Goal: Task Accomplishment & Management: Use online tool/utility

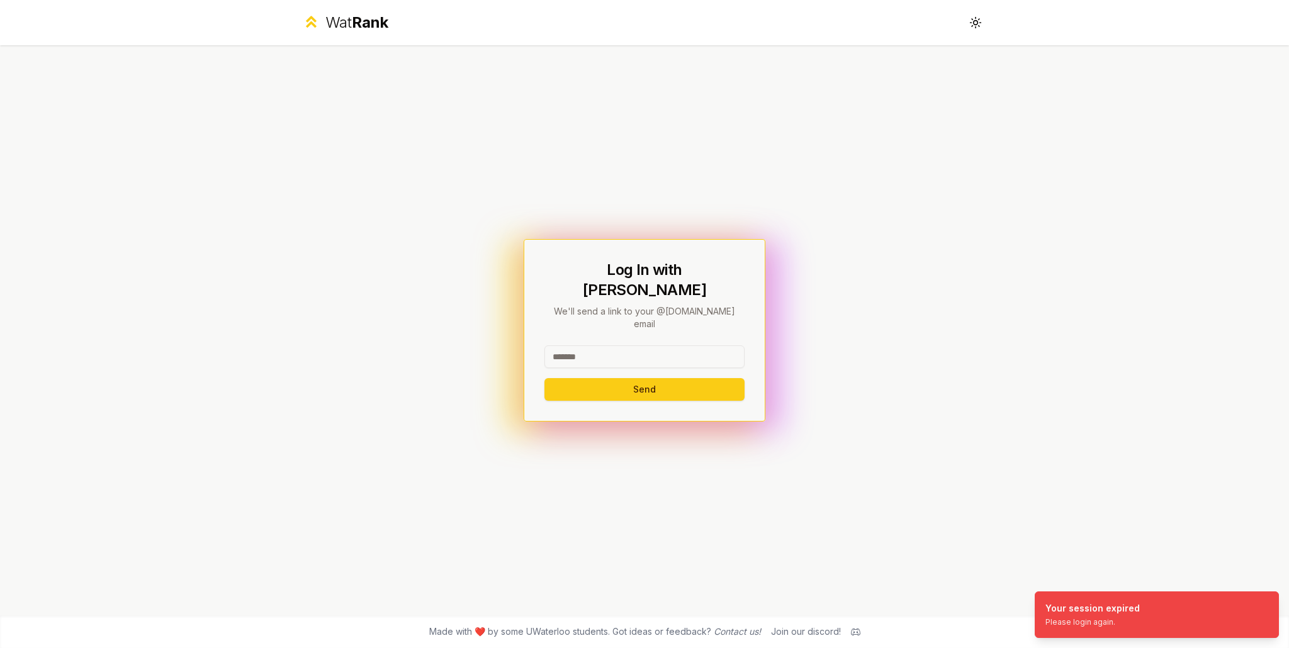
click at [621, 327] on div "Log In with WatIAM We'll send a link to your @[DOMAIN_NAME] email Send" at bounding box center [645, 330] width 200 height 141
click at [623, 346] on input at bounding box center [645, 357] width 200 height 23
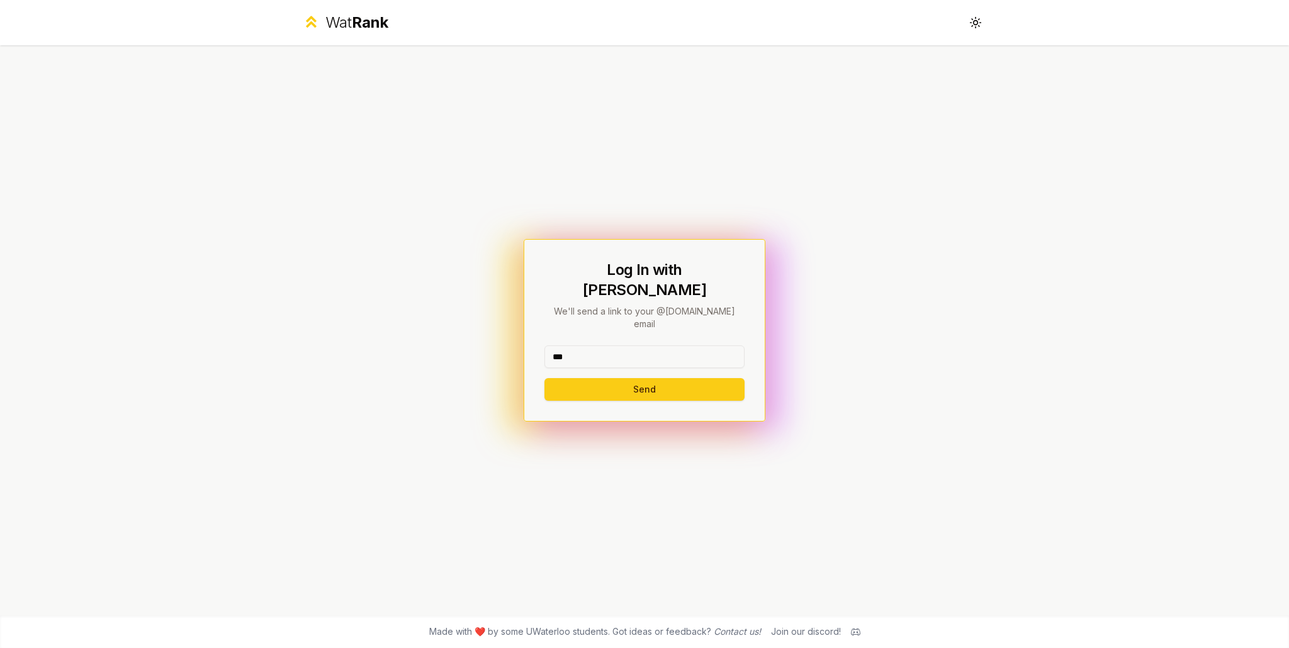
type input "******"
click at [613, 378] on button "Send" at bounding box center [645, 389] width 200 height 23
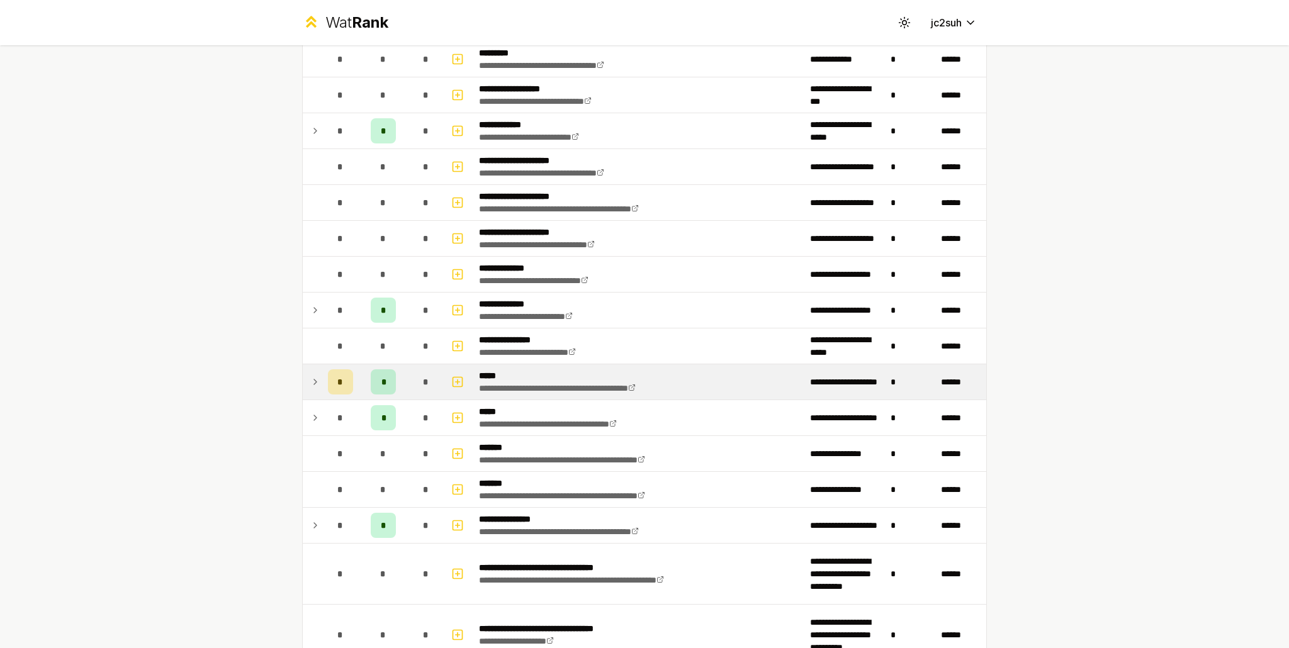
scroll to position [315, 0]
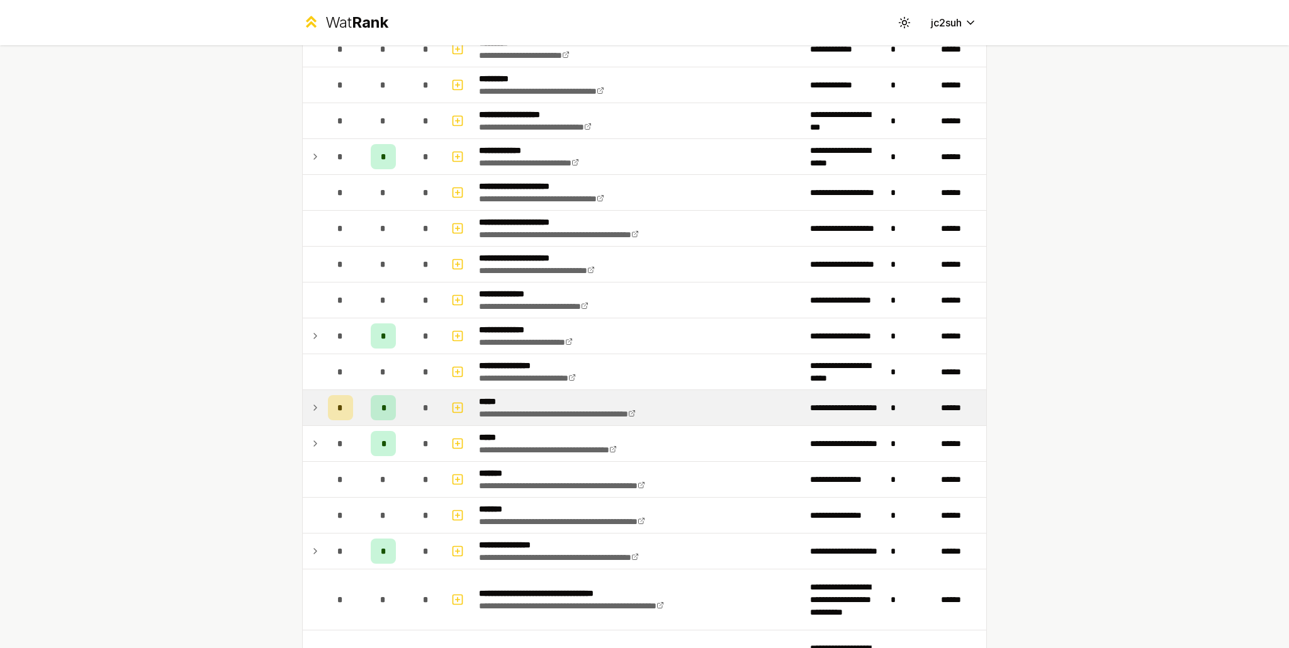
click at [414, 405] on div "*" at bounding box center [426, 407] width 25 height 25
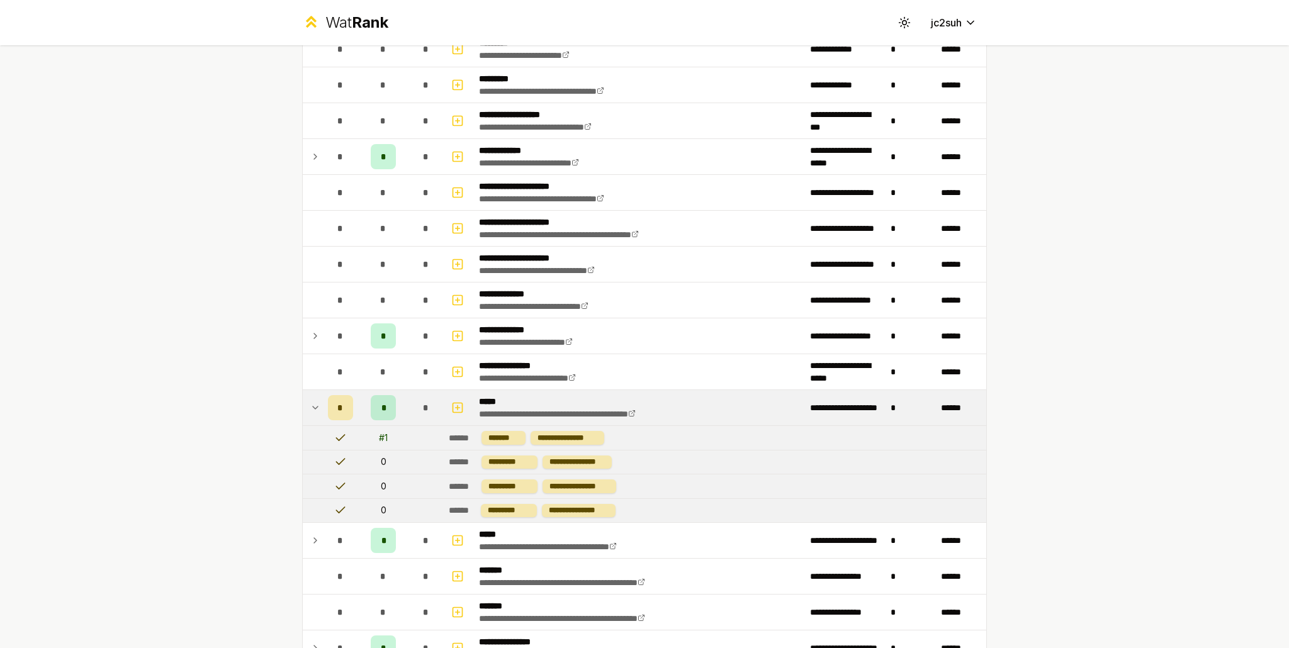
click at [414, 402] on div "*" at bounding box center [426, 407] width 25 height 25
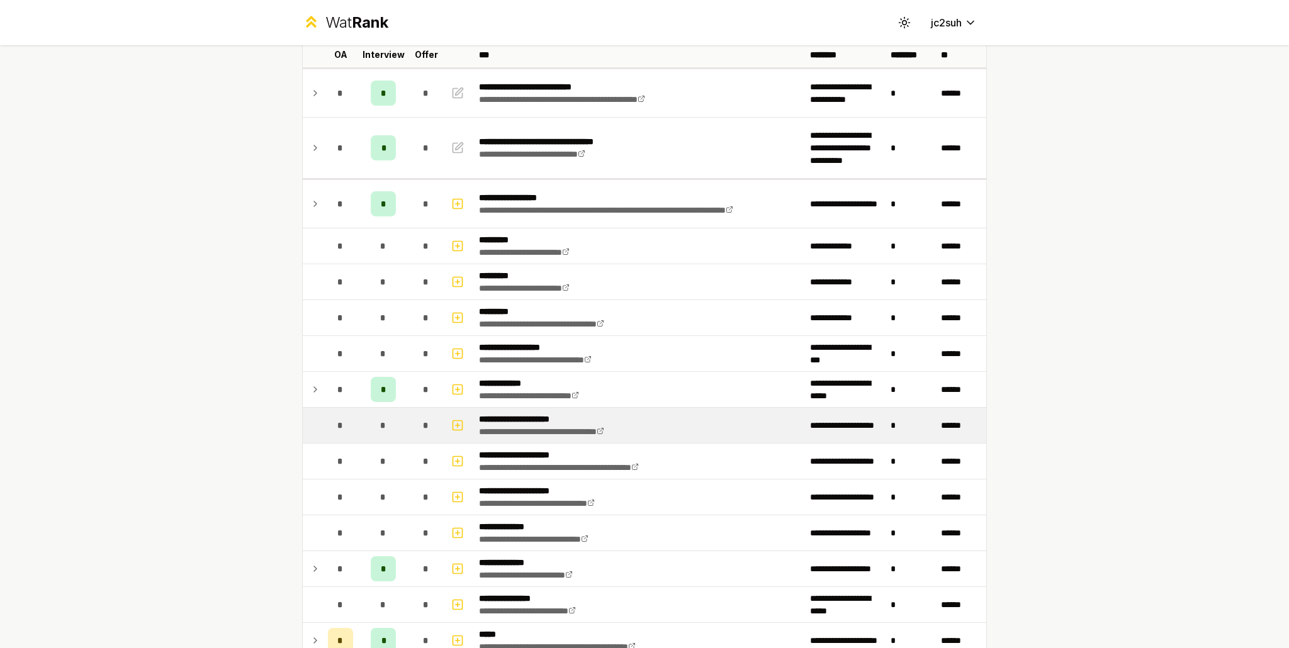
scroll to position [0, 0]
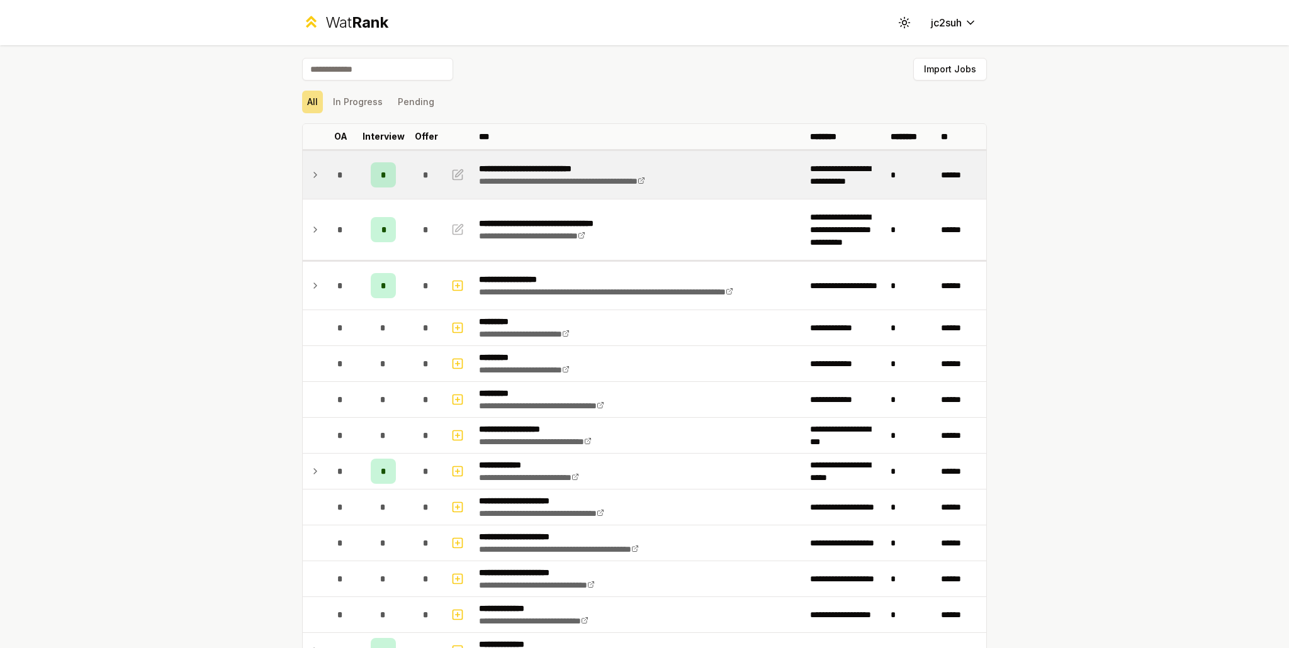
click at [394, 162] on td "*" at bounding box center [383, 175] width 50 height 48
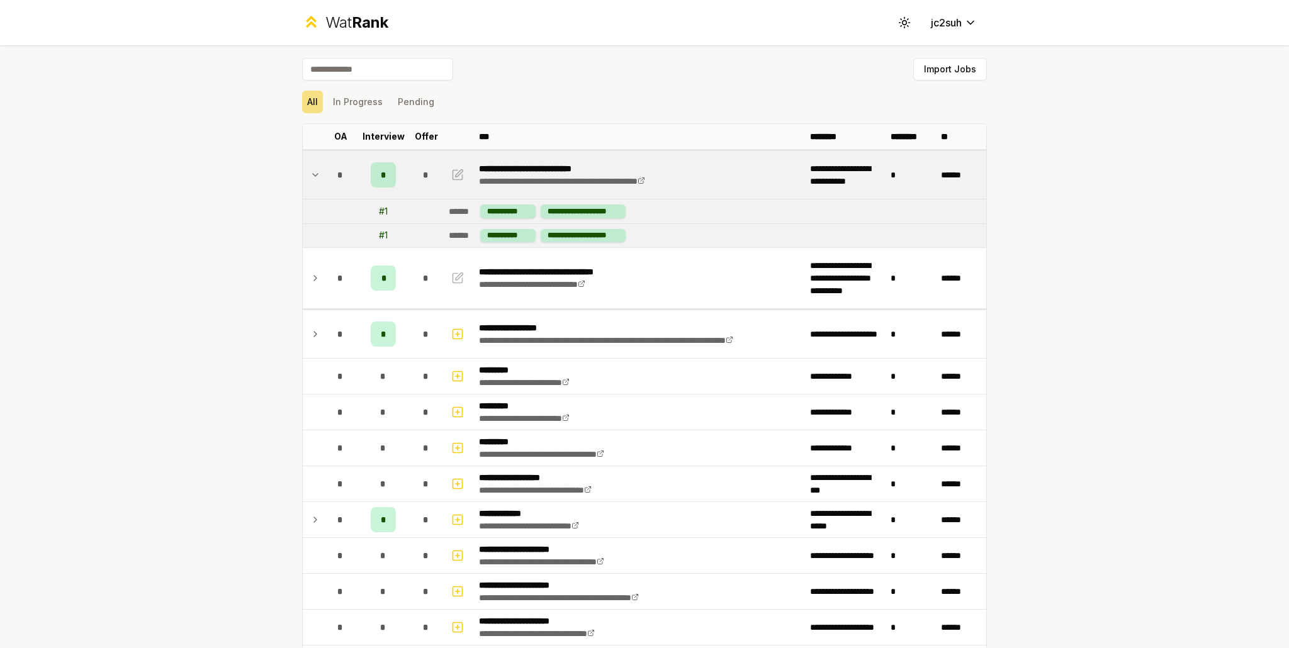
click at [394, 161] on td "*" at bounding box center [383, 175] width 50 height 48
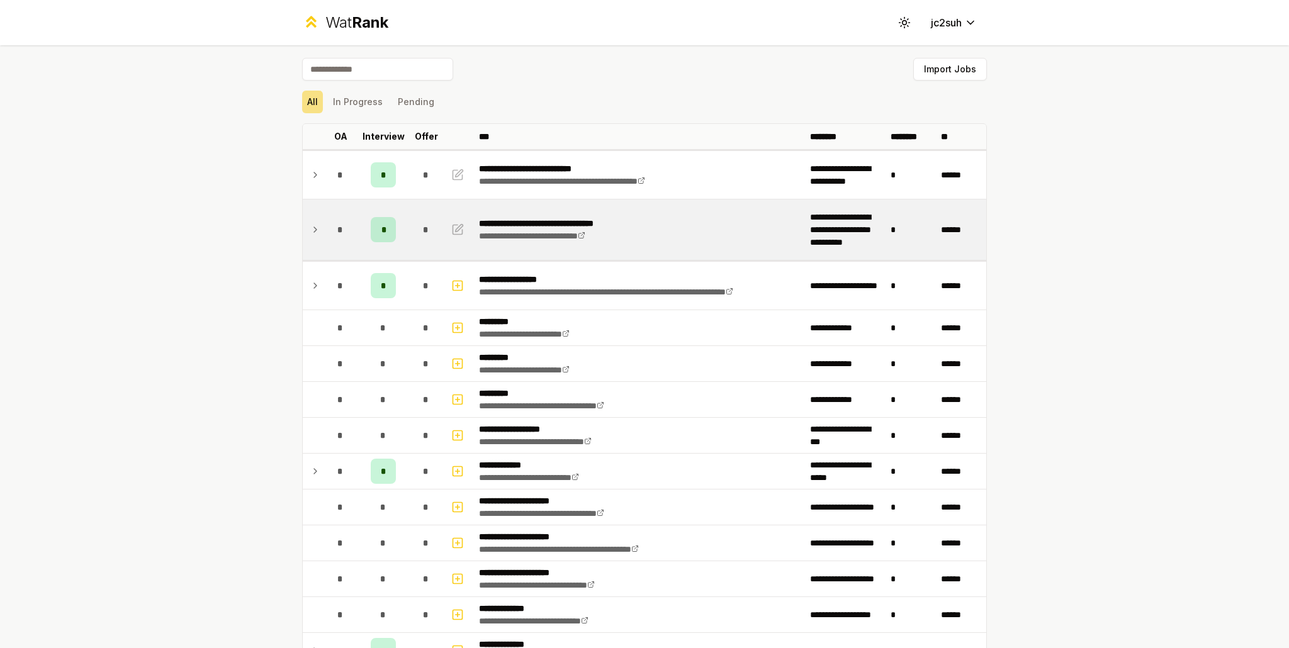
click at [398, 211] on td "*" at bounding box center [383, 230] width 50 height 60
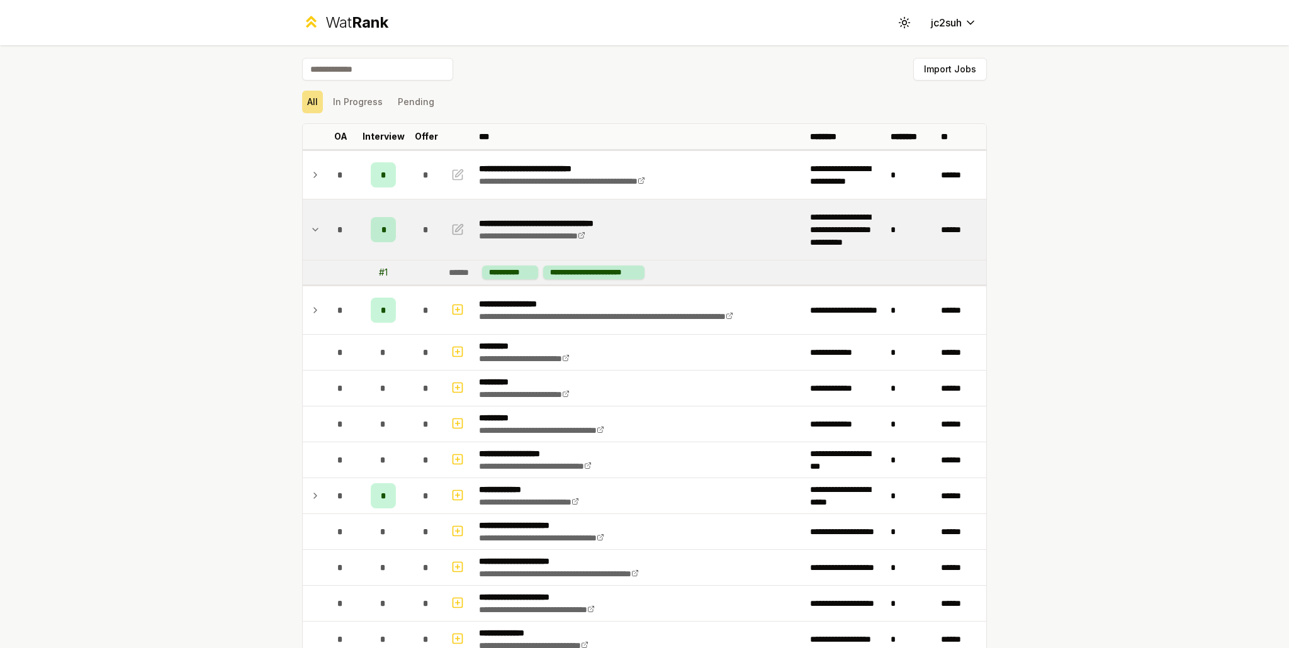
click at [398, 211] on td "*" at bounding box center [383, 230] width 50 height 60
